Goal: Information Seeking & Learning: Learn about a topic

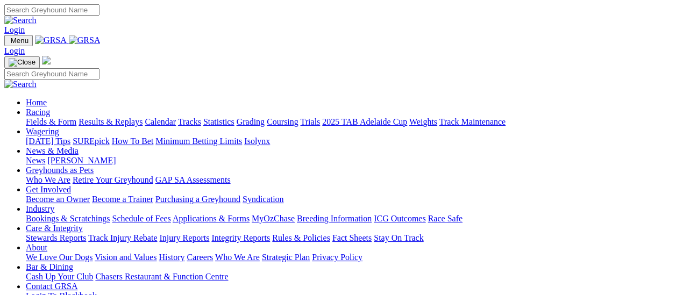
click at [50, 108] on link "Racing" at bounding box center [38, 112] width 24 height 9
click at [55, 117] on link "Fields & Form" at bounding box center [51, 121] width 51 height 9
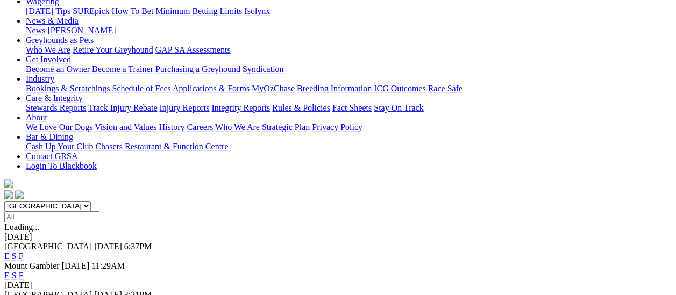
scroll to position [108, 0]
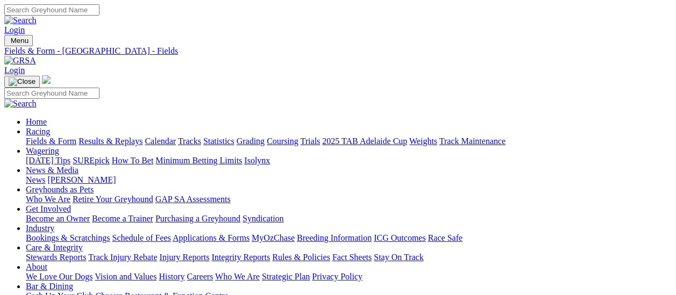
click at [26, 137] on link "Fields & Form" at bounding box center [51, 141] width 51 height 9
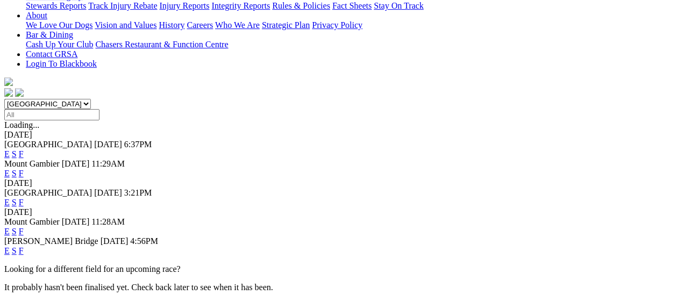
scroll to position [269, 0]
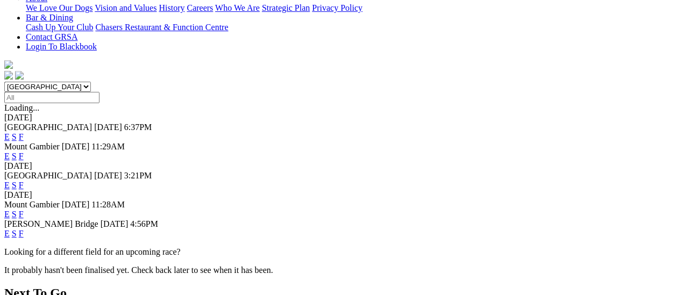
click at [24, 210] on link "F" at bounding box center [21, 214] width 5 height 9
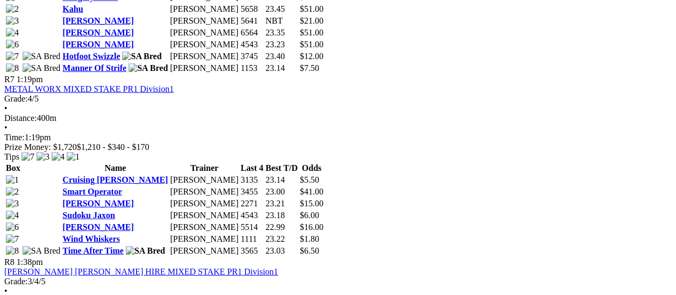
scroll to position [1399, 0]
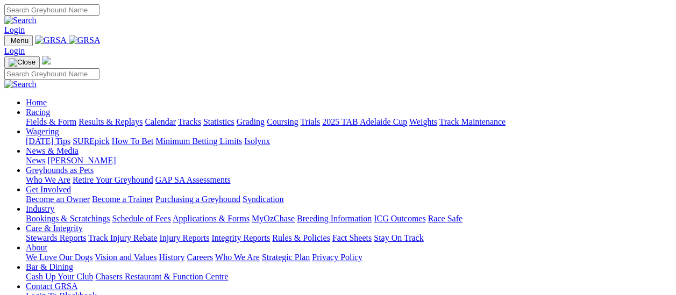
click at [45, 156] on link "News" at bounding box center [35, 160] width 19 height 9
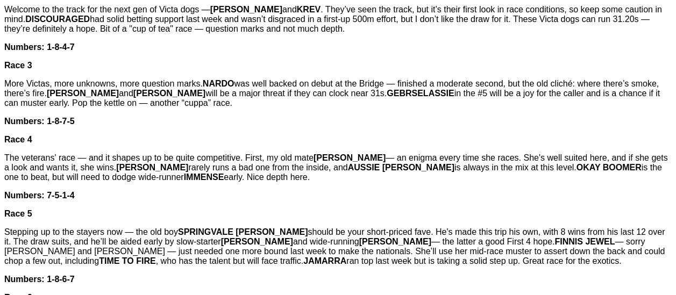
scroll to position [592, 0]
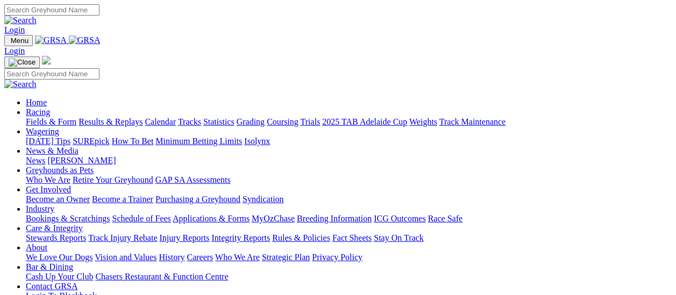
click at [176, 117] on link "Calendar" at bounding box center [160, 121] width 31 height 9
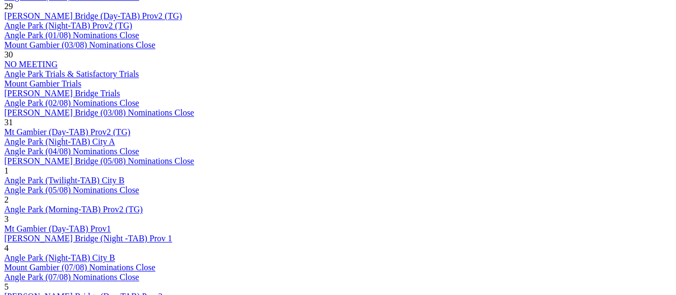
scroll to position [700, 0]
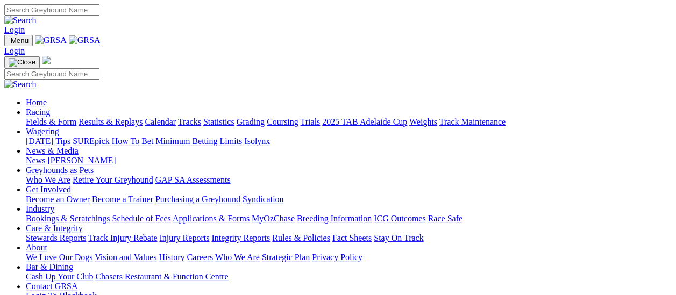
click at [32, 117] on link "Fields & Form" at bounding box center [51, 121] width 51 height 9
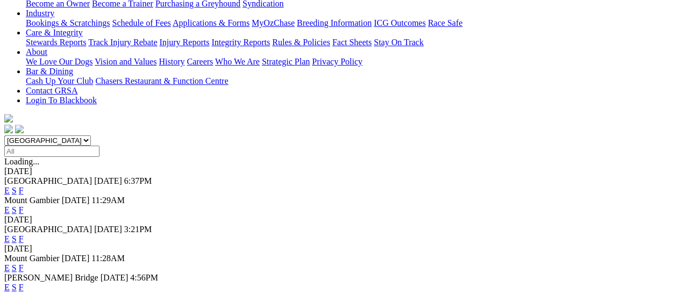
scroll to position [108, 0]
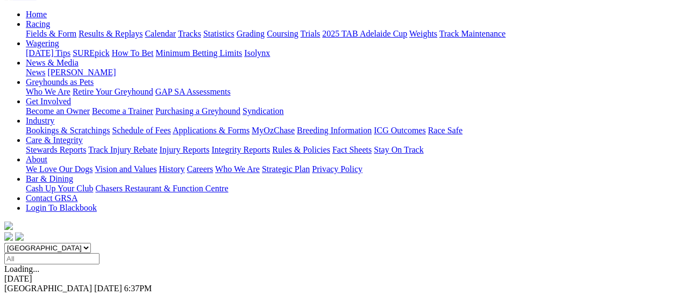
click at [24, 294] on link "F" at bounding box center [21, 298] width 5 height 9
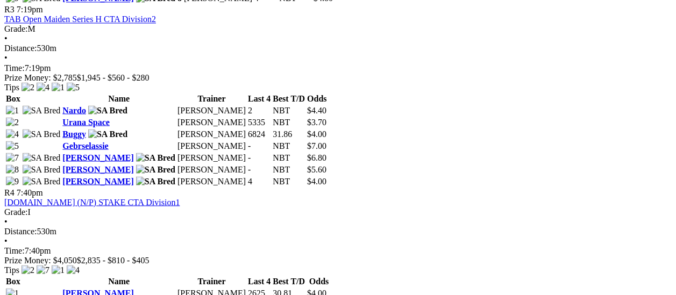
scroll to position [969, 0]
